Goal: Information Seeking & Learning: Learn about a topic

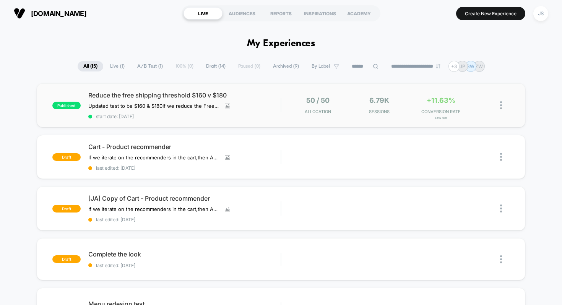
click at [180, 89] on div "published Reduce the free shipping threshold $160 v $180 Updated test to be $16…" at bounding box center [281, 105] width 489 height 44
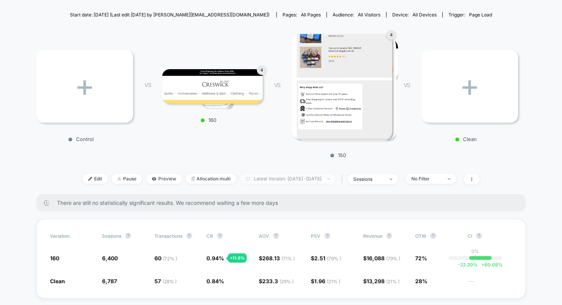
scroll to position [99, 0]
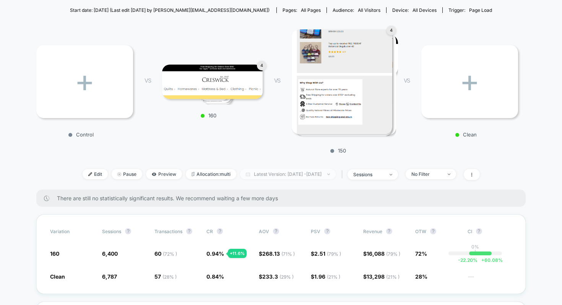
click at [270, 176] on span "Latest Version: [DATE] - [DATE]" at bounding box center [288, 174] width 96 height 10
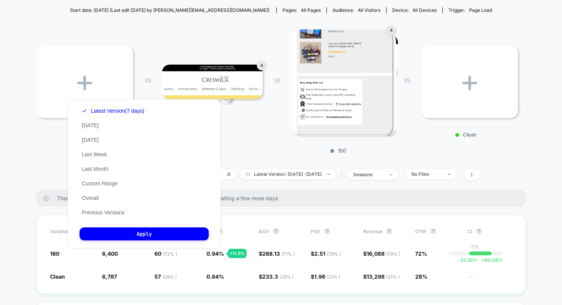
click at [260, 150] on div "+ Control VS 4 160 VS 4 150 VS + Clean" at bounding box center [276, 89] width 489 height 137
